Goal: Check status

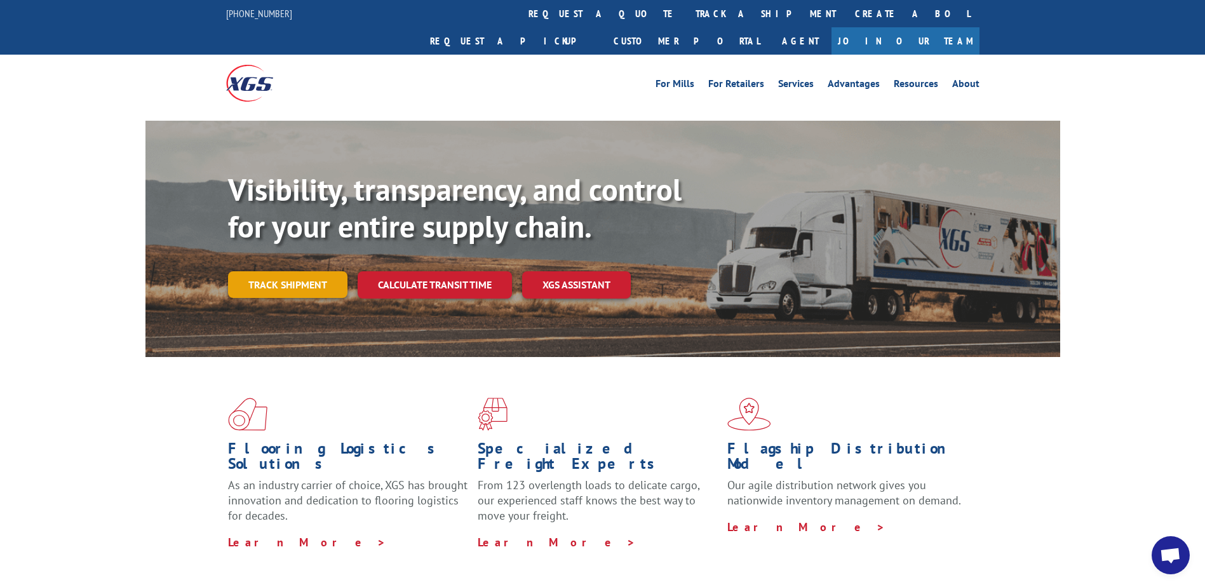
click at [301, 271] on link "Track shipment" at bounding box center [287, 284] width 119 height 27
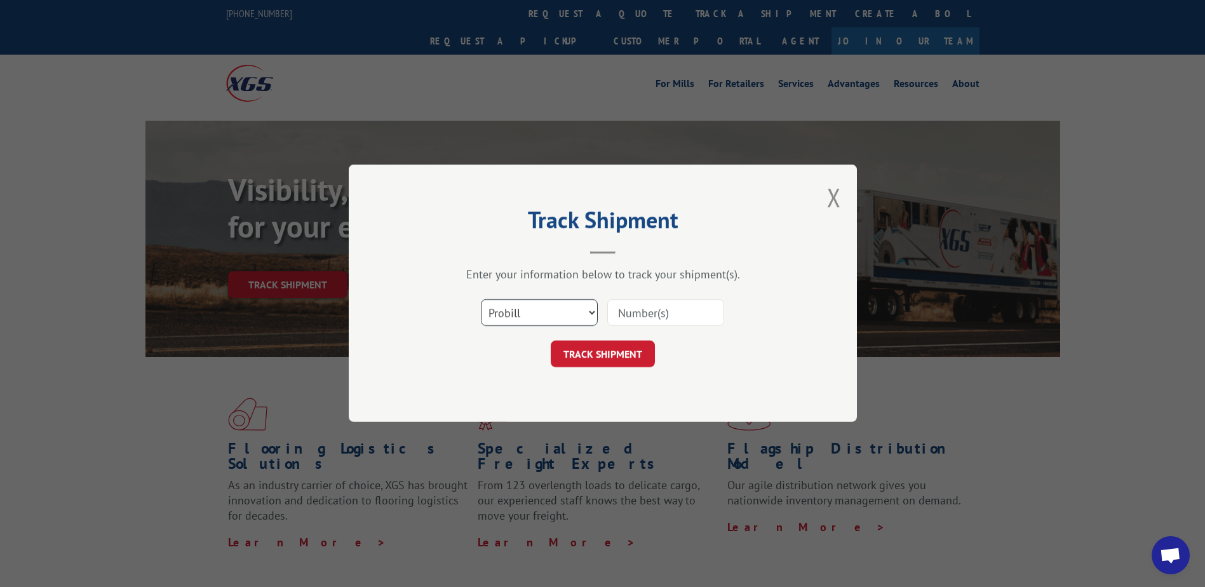
click at [573, 313] on select "Select category... Probill BOL PO" at bounding box center [539, 313] width 117 height 27
select select "bol"
click at [481, 300] on select "Select category... Probill BOL PO" at bounding box center [539, 313] width 117 height 27
click at [661, 313] on input at bounding box center [666, 313] width 117 height 27
paste input "527675641"
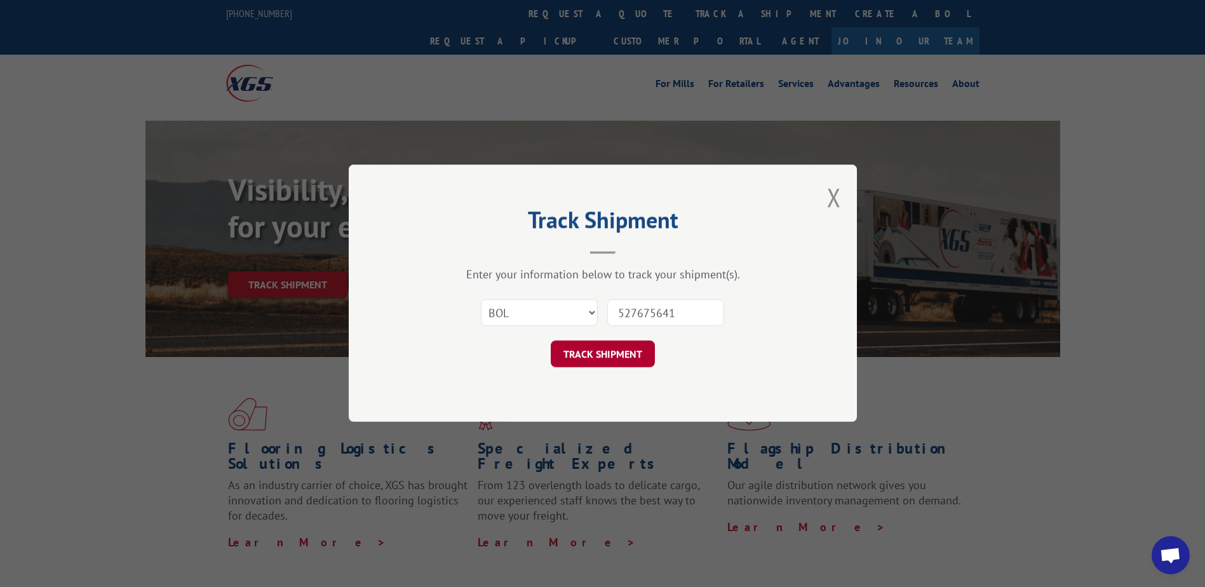
type input "527675641"
click at [618, 348] on button "TRACK SHIPMENT" at bounding box center [603, 354] width 104 height 27
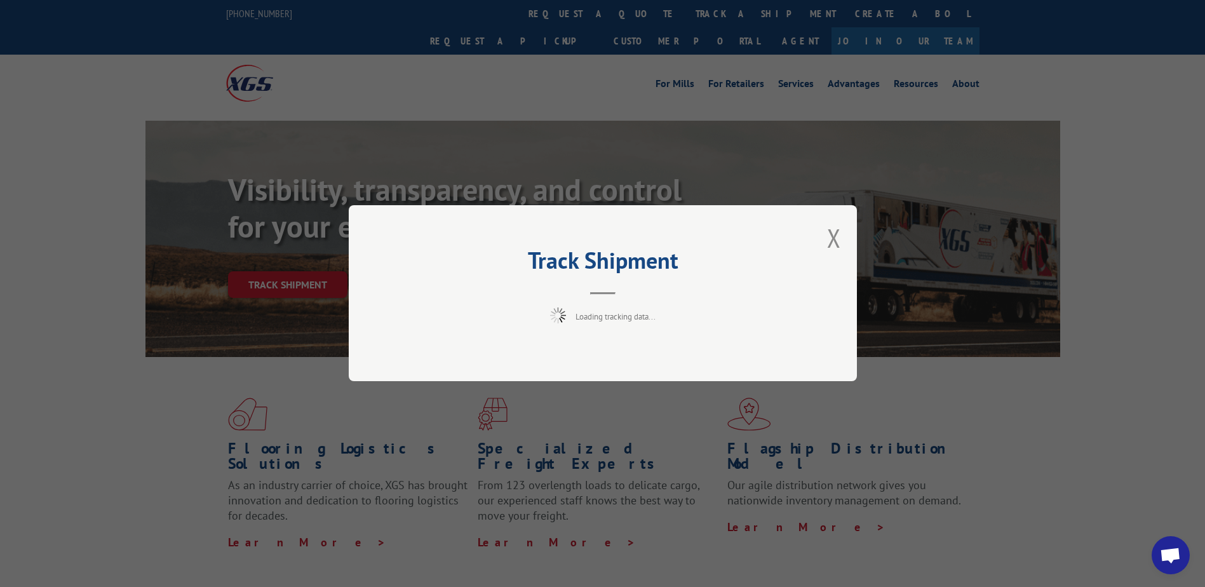
click at [1166, 550] on span "Open chat" at bounding box center [1170, 557] width 21 height 18
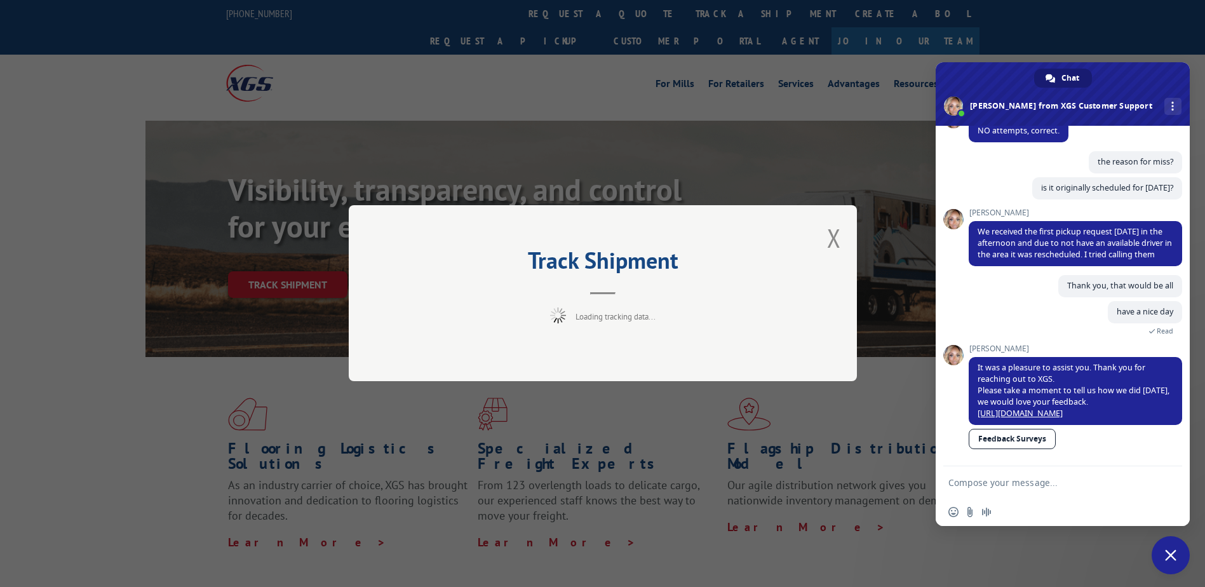
click at [1001, 482] on textarea "Compose your message..." at bounding box center [1049, 482] width 201 height 11
click at [1165, 100] on div "More channels" at bounding box center [1173, 106] width 17 height 17
click at [1004, 484] on textarea "Compose your message..." at bounding box center [1049, 482] width 201 height 11
paste textarea "527675641"
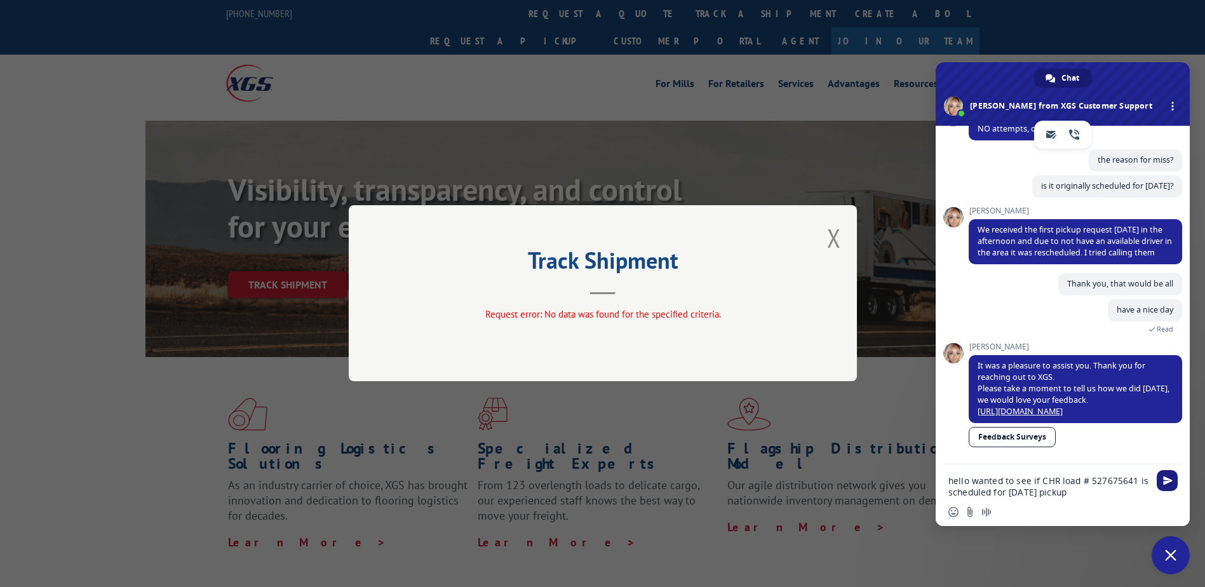
type textarea "hello wanted to see if CHR load # 527675641 is scheduled for [DATE] pickup"
click at [1172, 478] on span "Send" at bounding box center [1169, 481] width 10 height 10
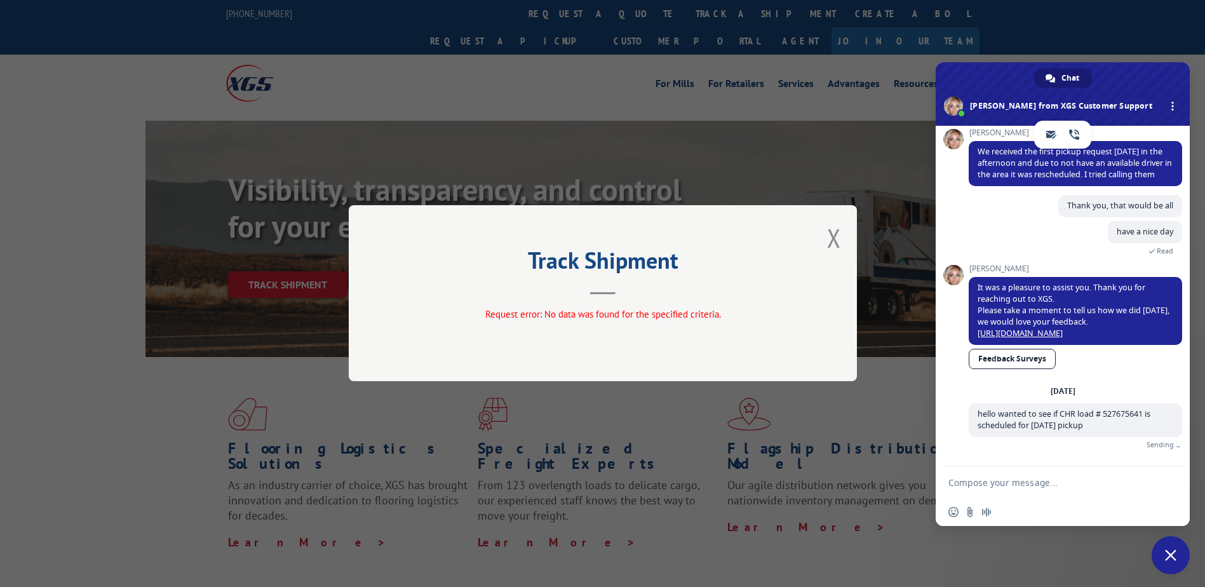
scroll to position [5098, 0]
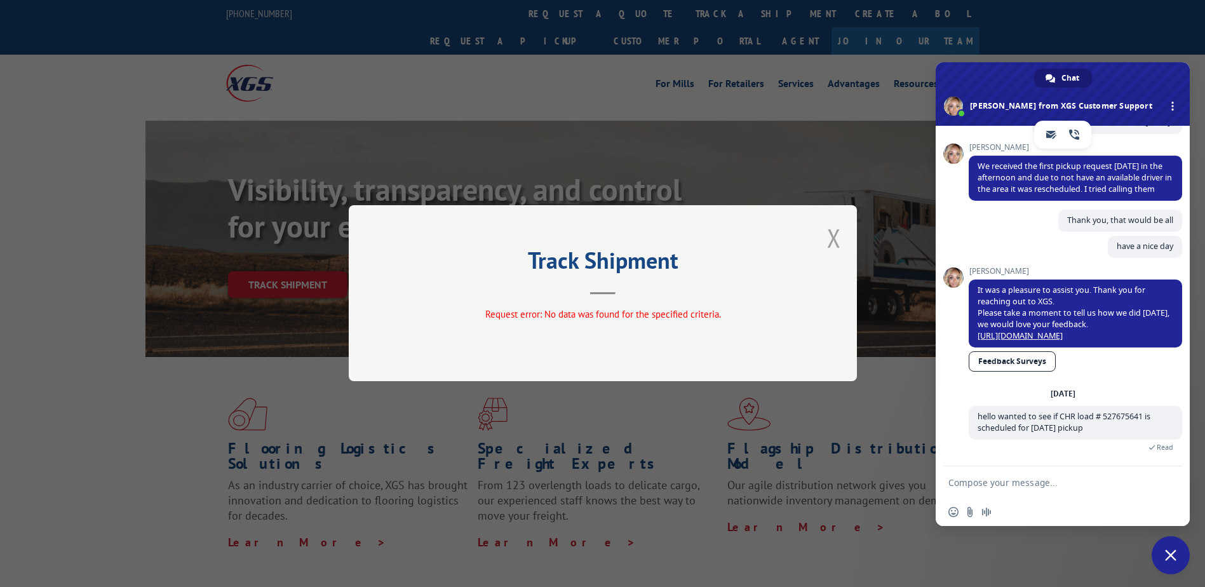
click at [837, 241] on button "Close modal" at bounding box center [834, 238] width 14 height 34
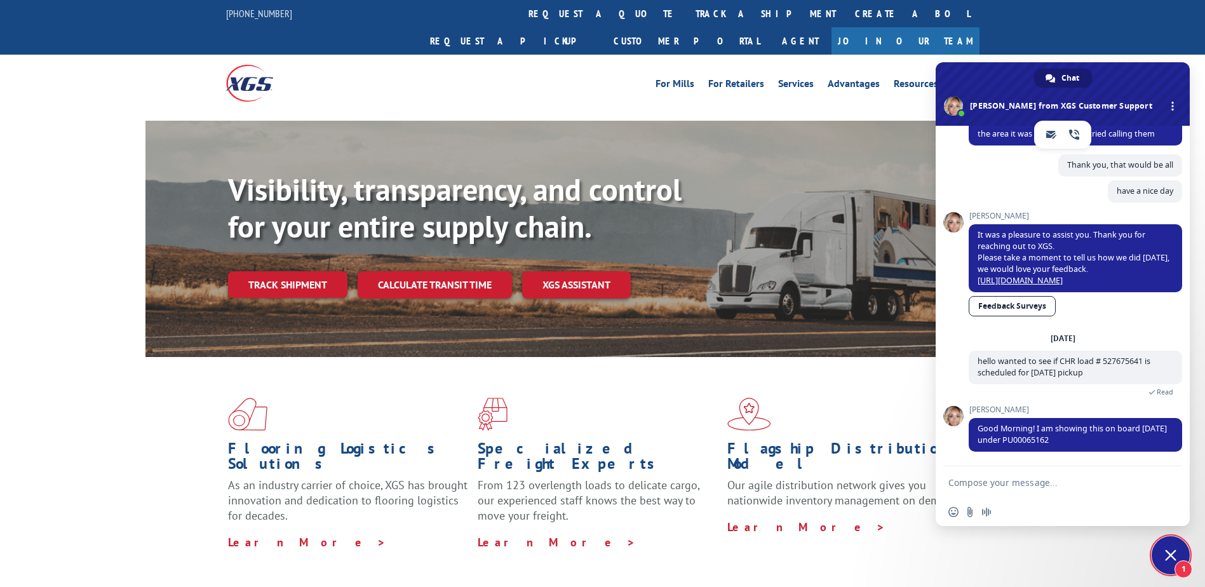
scroll to position [5154, 0]
type textarea "Hi, I am checking for a load 527743546 for [PERSON_NAME] Industrial Plastics zi…"
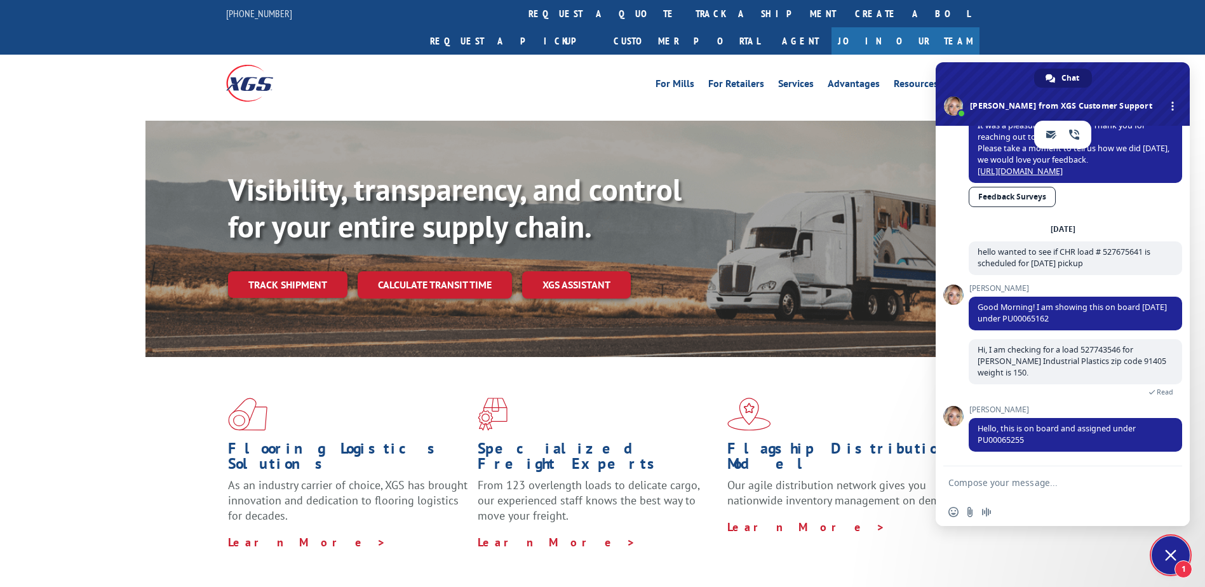
scroll to position [5263, 0]
drag, startPoint x: 1054, startPoint y: 317, endPoint x: 1004, endPoint y: 320, distance: 49.7
click at [1004, 320] on span "Good Morning! I am showing this on board [DATE] under PU00065162" at bounding box center [1076, 314] width 214 height 34
copy span "PU00065162"
